Goal: Transaction & Acquisition: Book appointment/travel/reservation

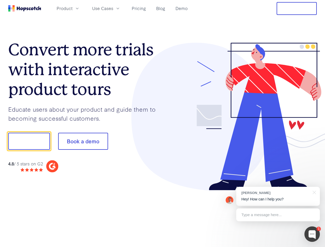
click at [162, 123] on div at bounding box center [239, 117] width 154 height 148
click at [72, 8] on span "Product" at bounding box center [65, 8] width 16 height 6
click at [113, 8] on span "Use Cases" at bounding box center [102, 8] width 21 height 6
click at [296, 8] on button "Free Trial" at bounding box center [296, 8] width 40 height 13
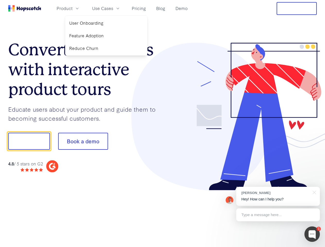
click at [29, 141] on button "Show me!" at bounding box center [29, 141] width 42 height 17
click at [83, 141] on button "Book a demo" at bounding box center [83, 141] width 50 height 17
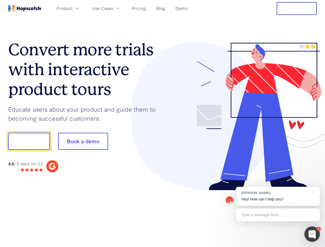
click at [312, 234] on div at bounding box center [311, 233] width 15 height 15
click at [278, 196] on div "[PERSON_NAME] Hey! How can I help you?" at bounding box center [278, 196] width 84 height 19
click at [313, 192] on div at bounding box center [271, 140] width 96 height 171
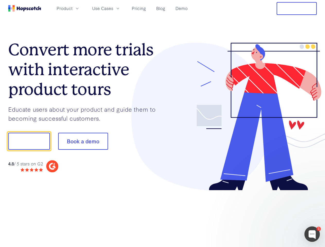
click at [278, 215] on div at bounding box center [271, 175] width 96 height 103
